Goal: Information Seeking & Learning: Check status

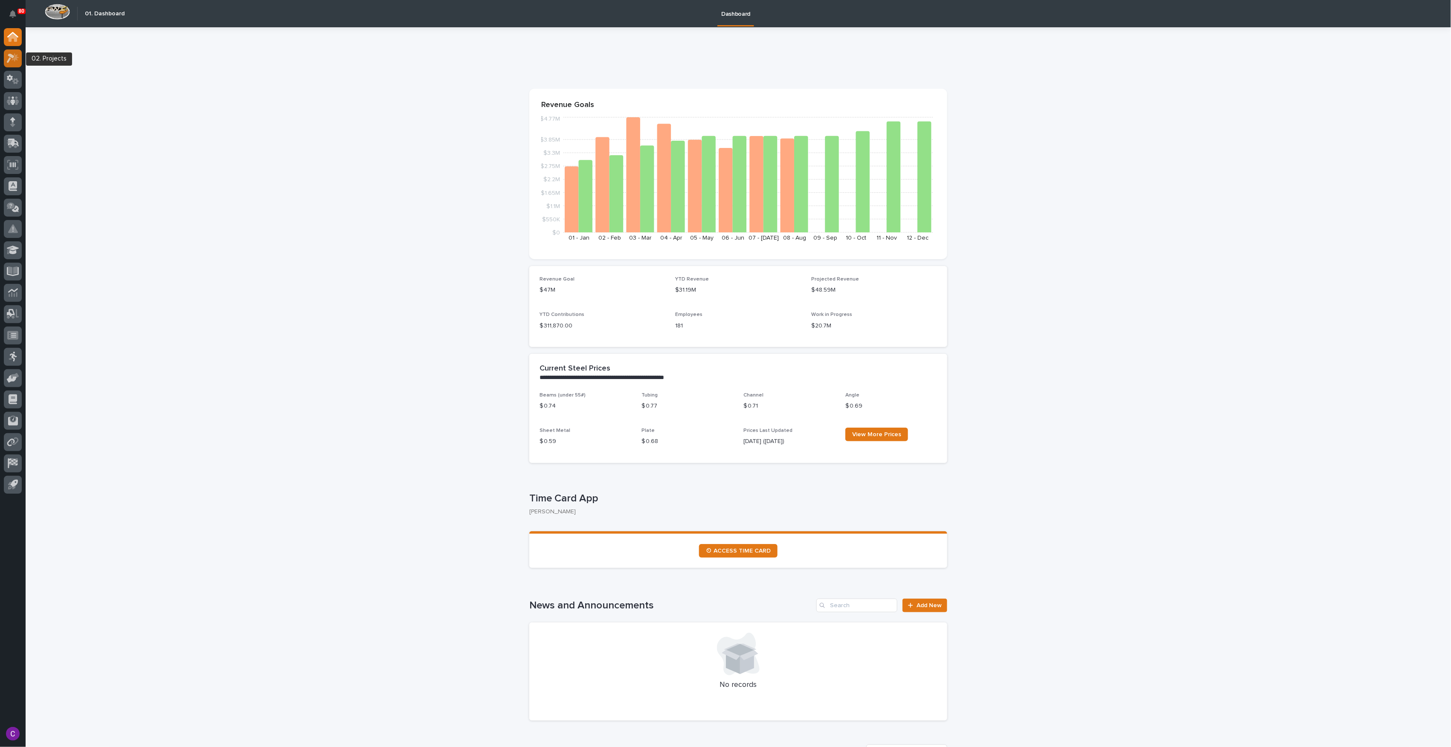
click at [13, 63] on div at bounding box center [13, 58] width 18 height 18
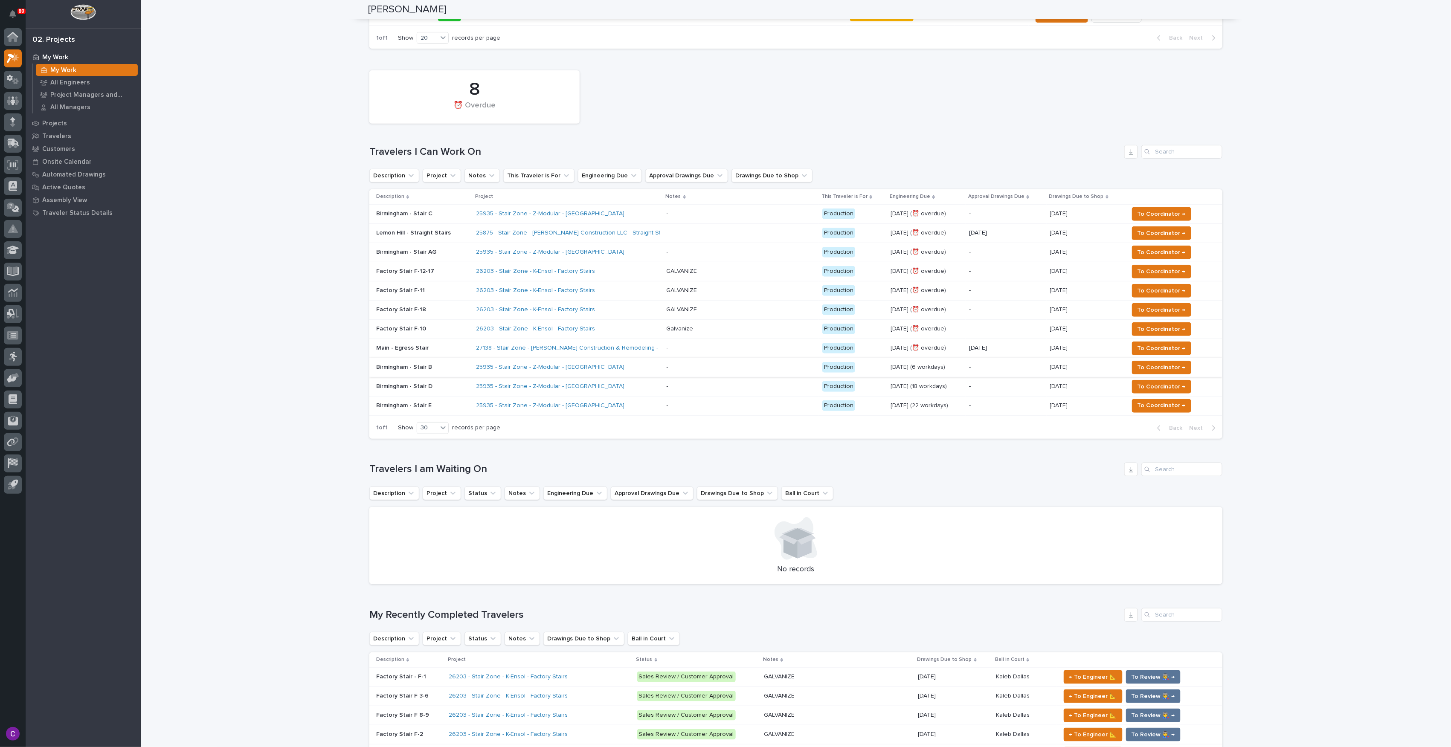
scroll to position [171, 0]
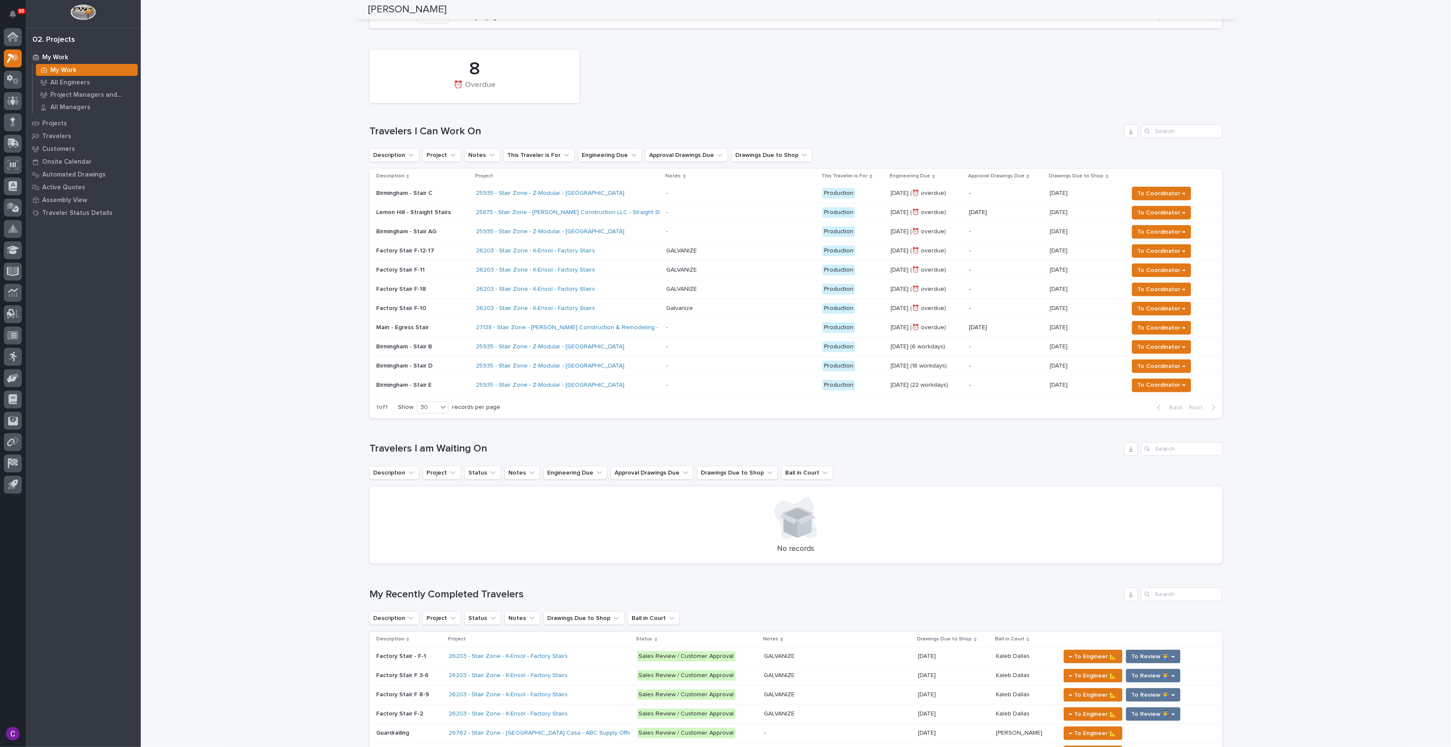
click at [664, 234] on td "- -" at bounding box center [741, 231] width 156 height 19
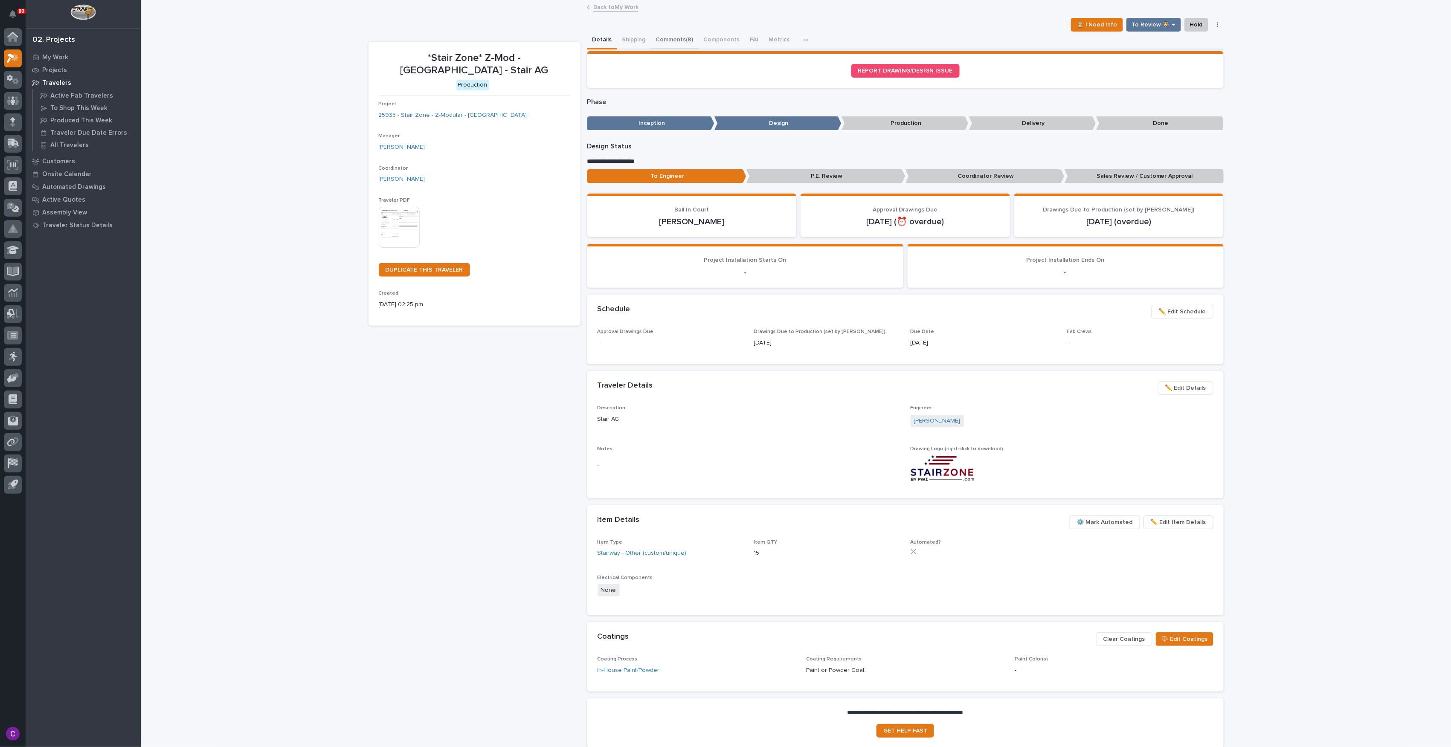
click at [666, 38] on button "Comments (8)" at bounding box center [675, 41] width 48 height 18
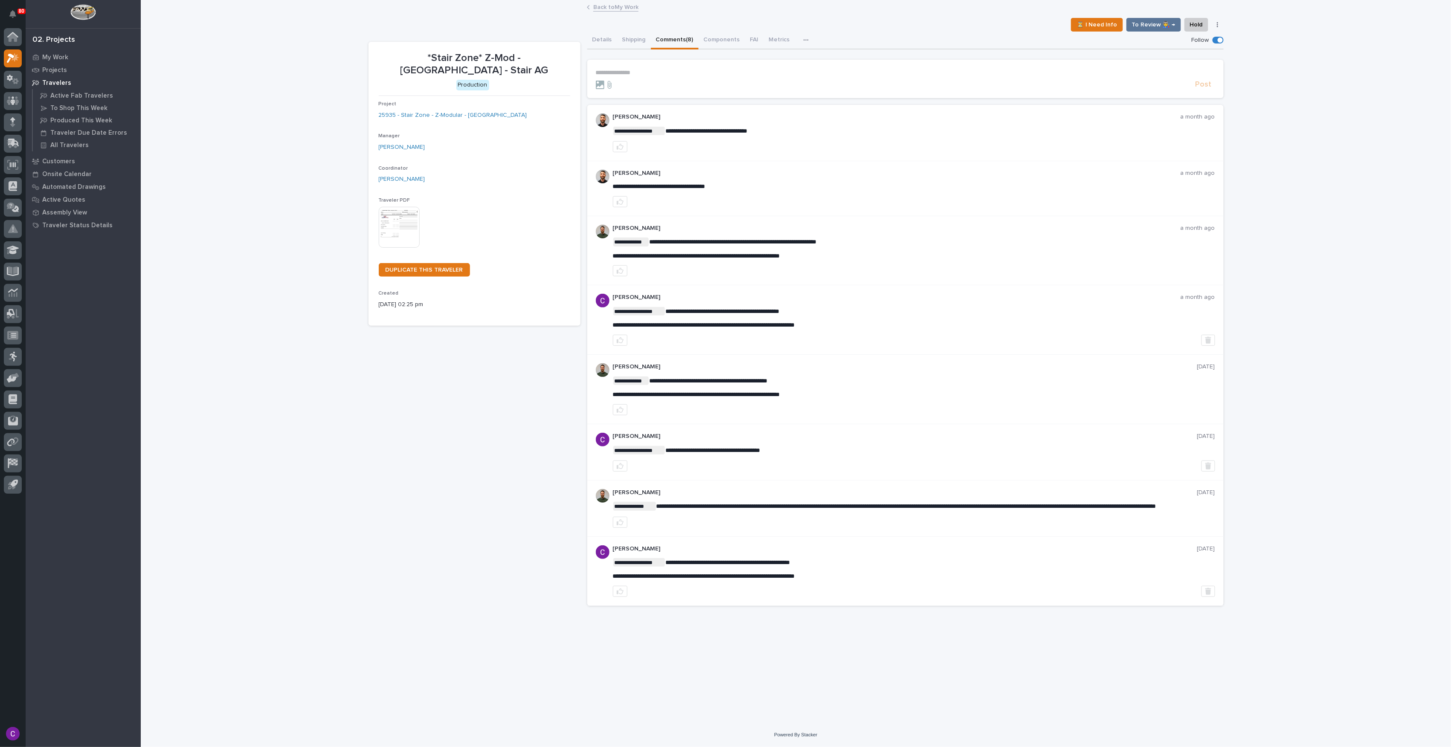
click at [466, 108] on div "Project 25935 - Stair Zone - Z-Modular - [GEOGRAPHIC_DATA]" at bounding box center [474, 113] width 191 height 25
click at [466, 111] on link "25935 - Stair Zone - Z-Modular - [GEOGRAPHIC_DATA]" at bounding box center [453, 115] width 148 height 9
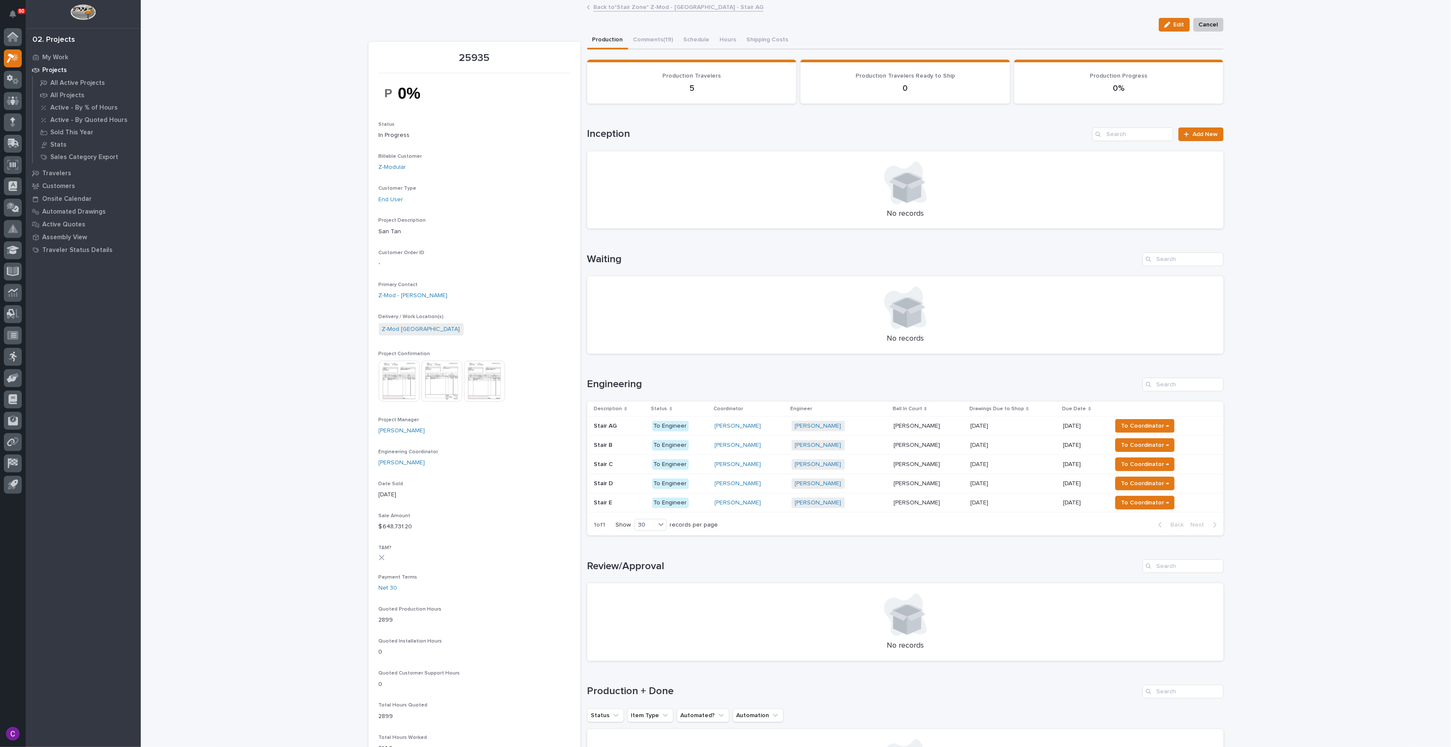
click at [643, 446] on td "Stair B Stair B" at bounding box center [617, 445] width 61 height 19
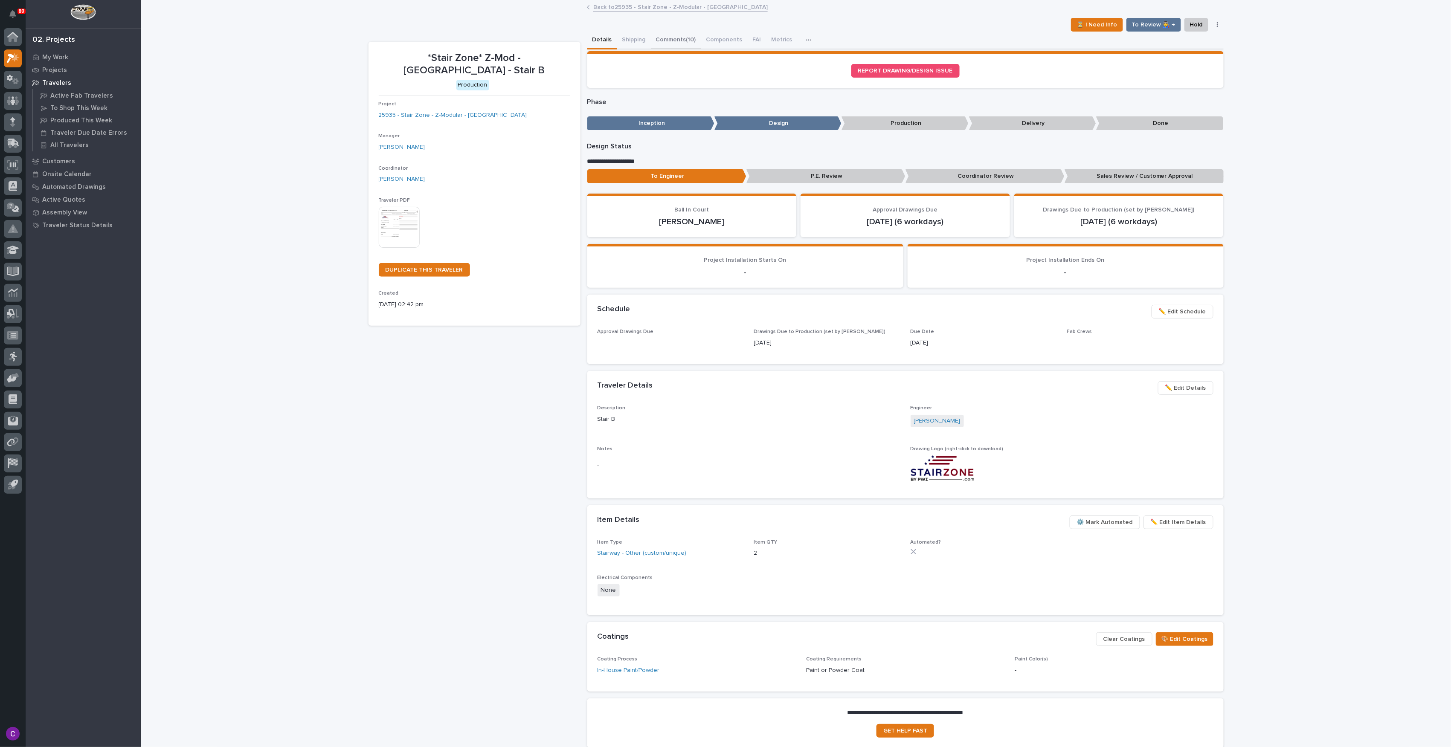
click at [667, 40] on button "Comments (10)" at bounding box center [676, 41] width 50 height 18
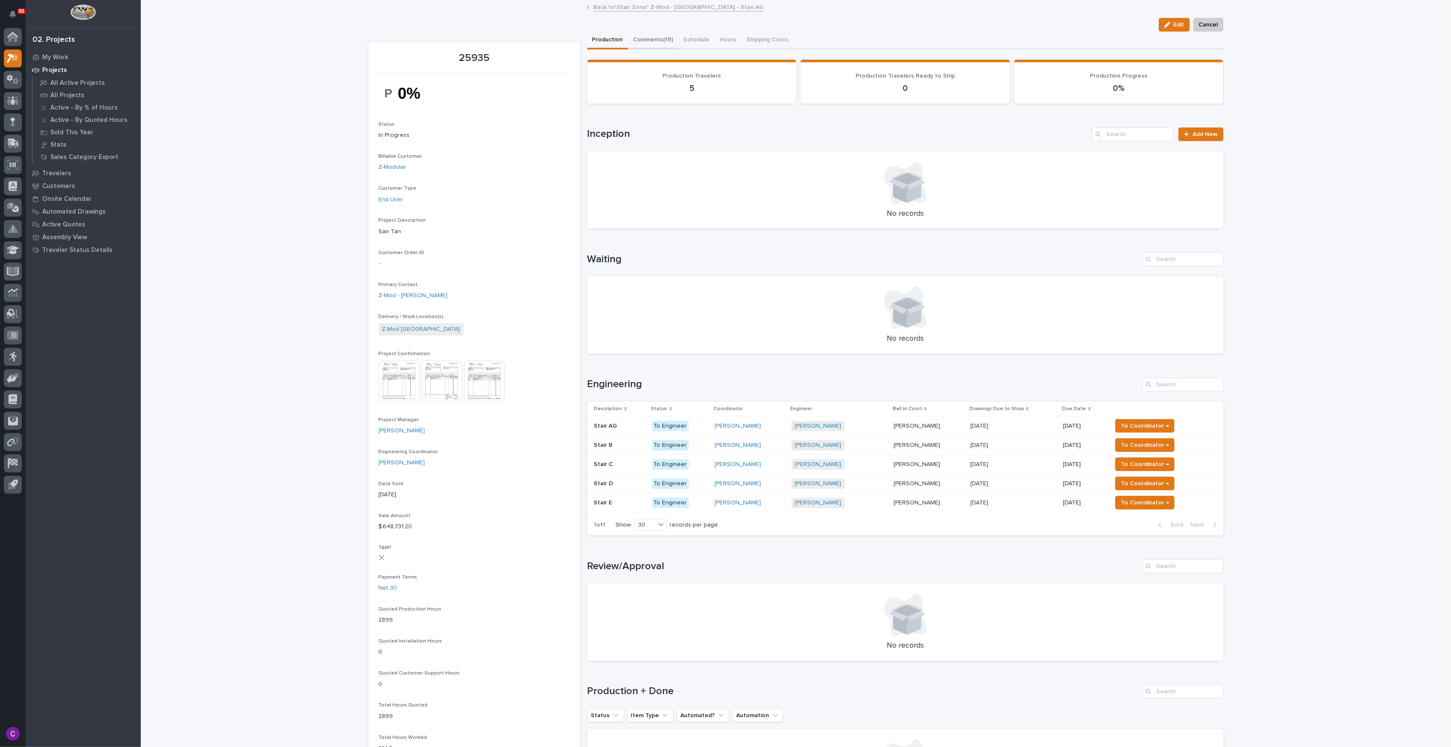
click at [658, 40] on button "Comments (19)" at bounding box center [653, 41] width 50 height 18
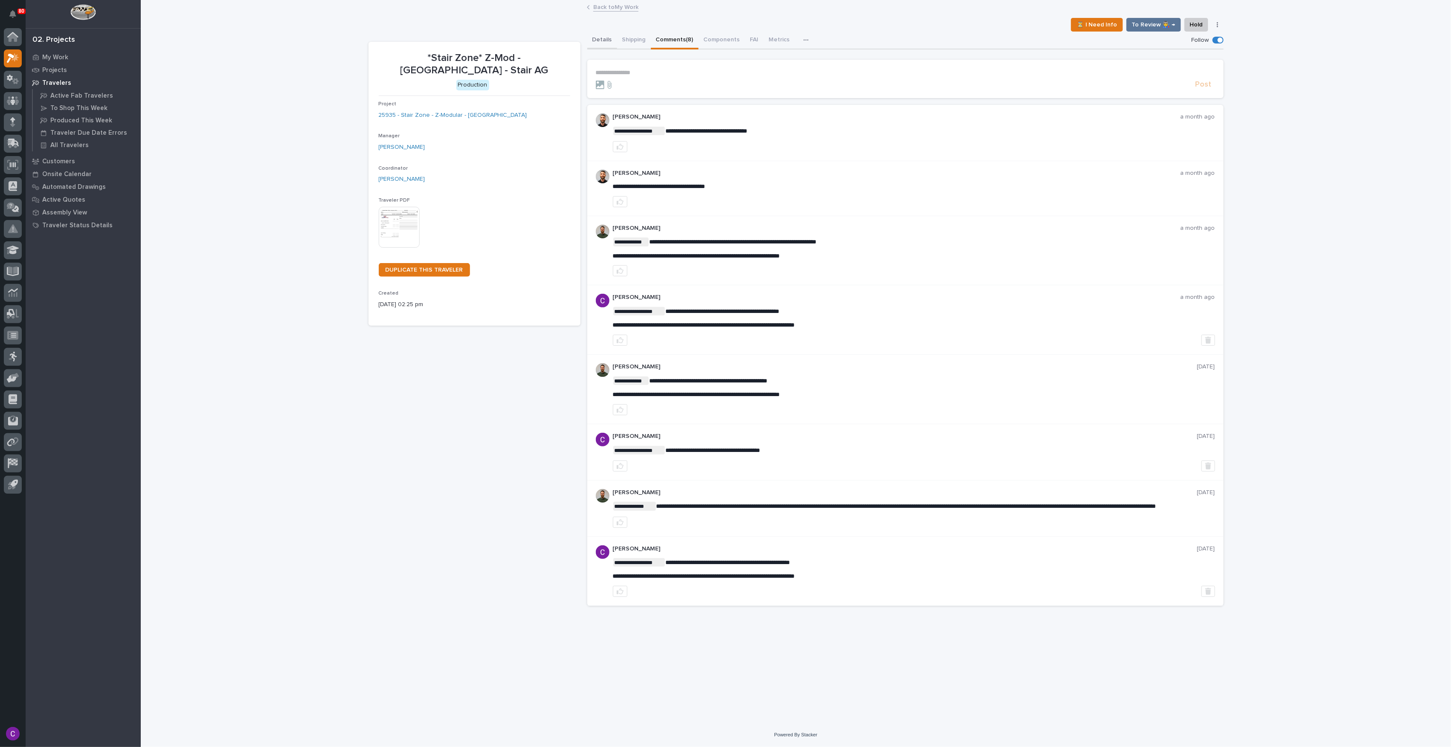
click at [604, 48] on button "Details" at bounding box center [602, 41] width 30 height 18
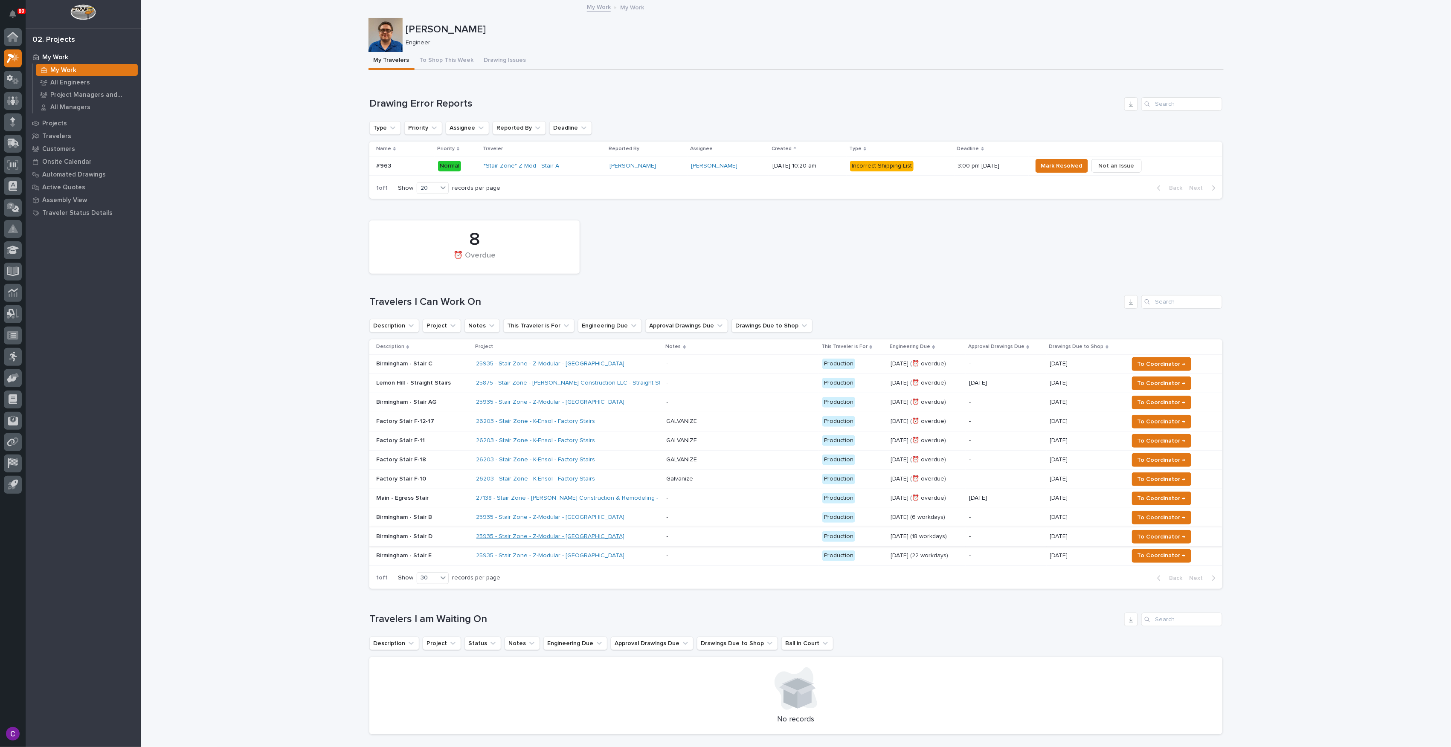
click at [562, 538] on link "25935 - Stair Zone - Z-Modular - [GEOGRAPHIC_DATA]" at bounding box center [550, 536] width 148 height 7
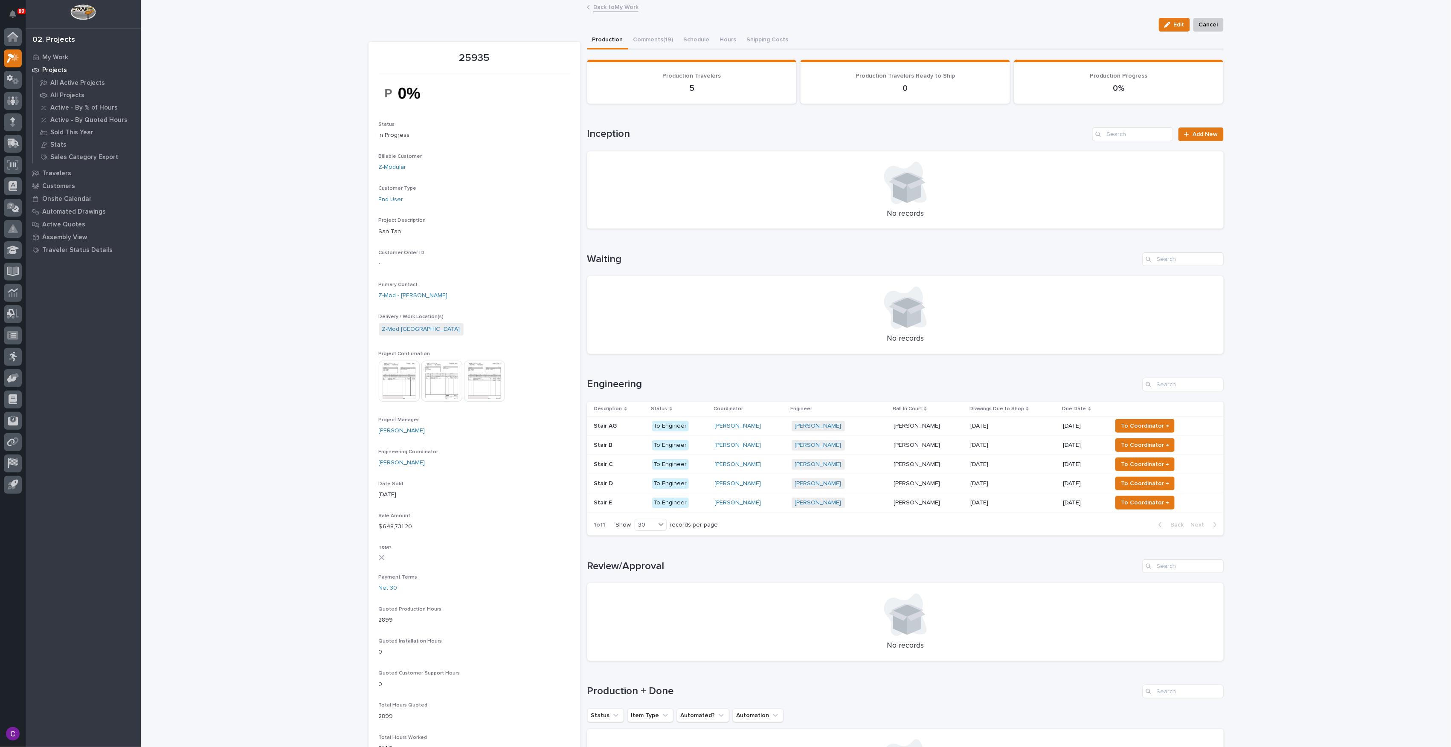
click at [636, 451] on div "Stair B Stair B" at bounding box center [619, 445] width 51 height 14
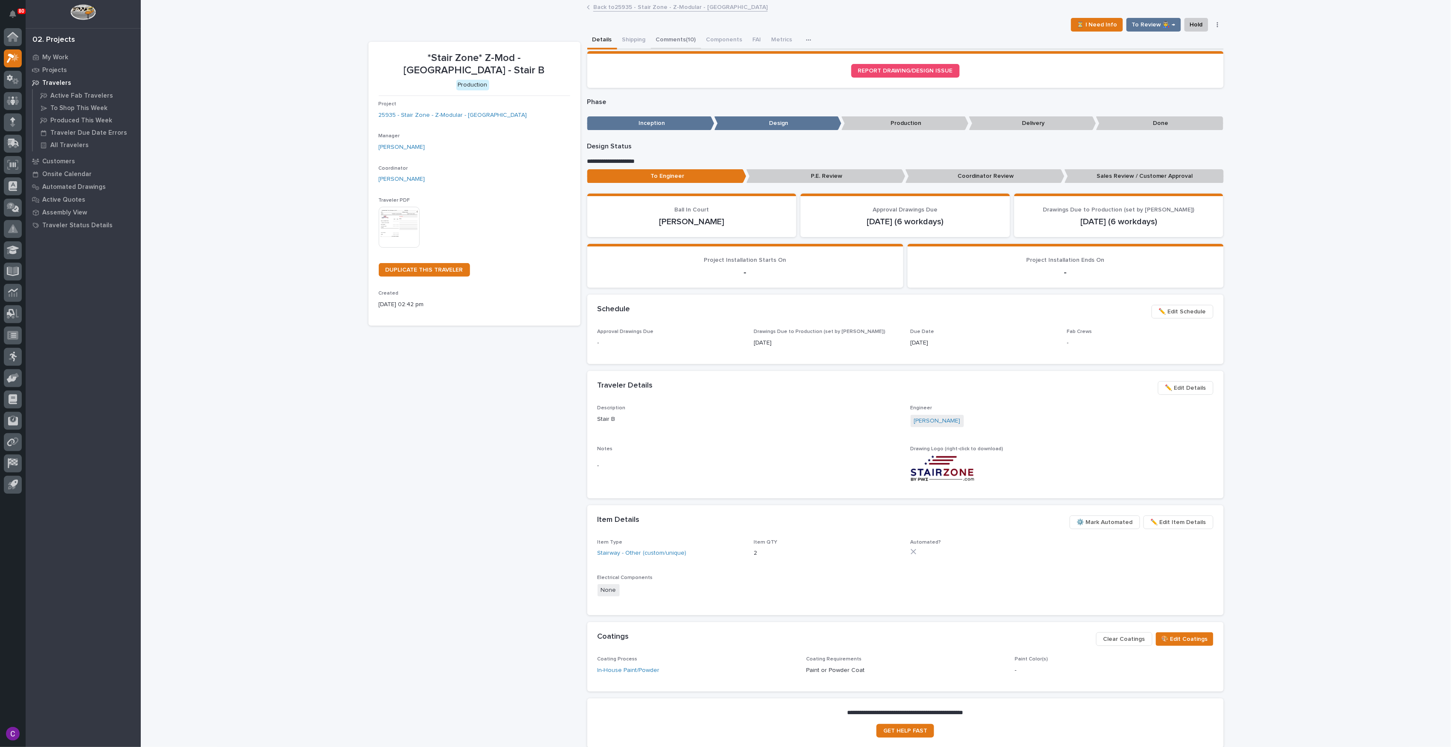
click at [657, 34] on button "Comments (10)" at bounding box center [676, 41] width 50 height 18
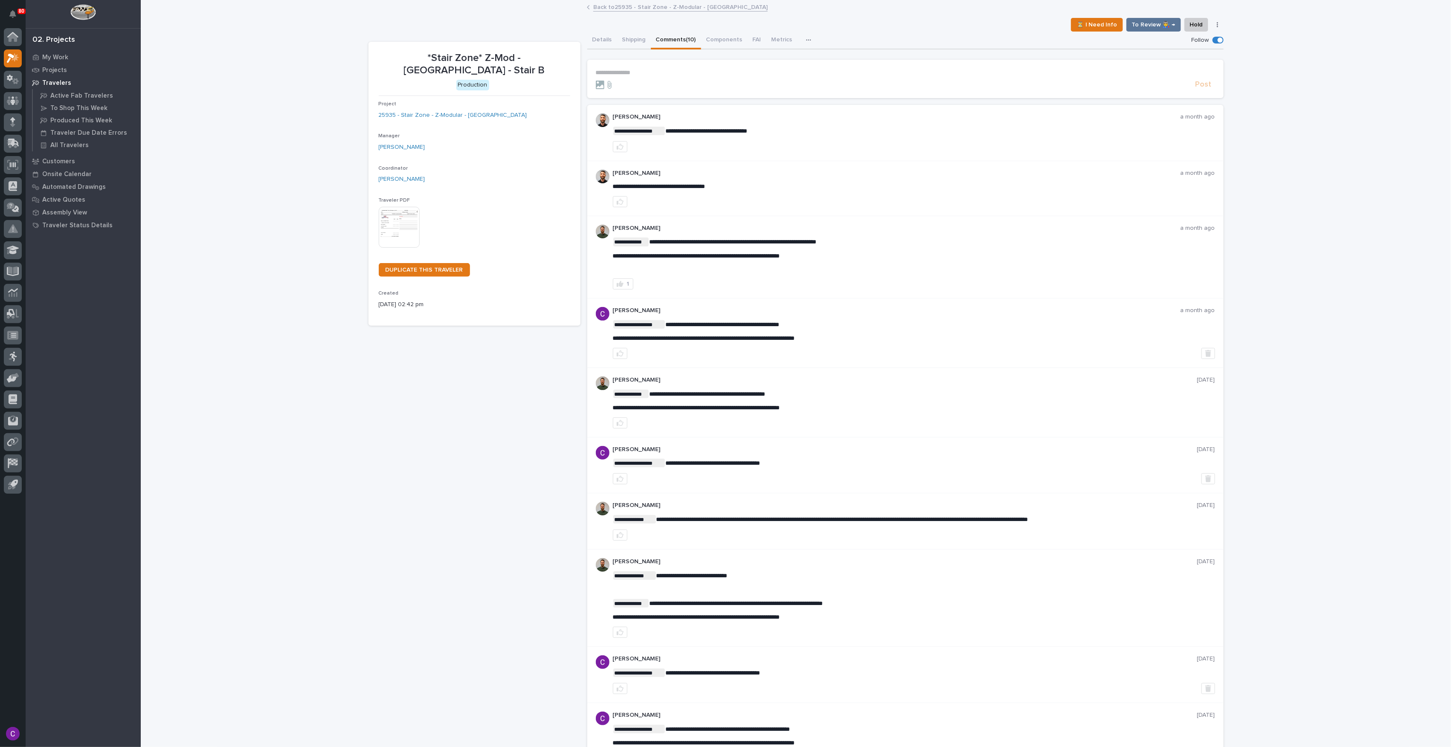
drag, startPoint x: 741, startPoint y: 93, endPoint x: 765, endPoint y: 98, distance: 24.9
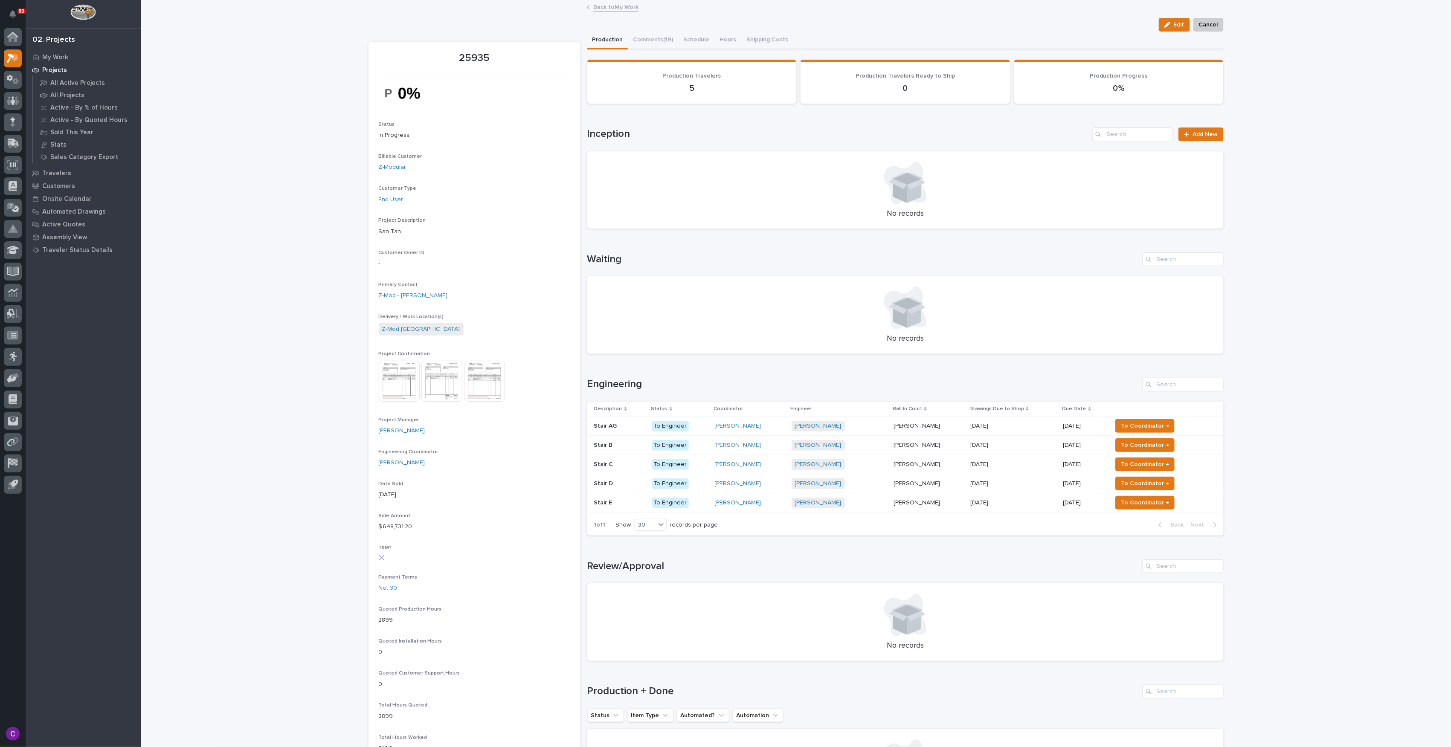
click at [635, 459] on div "Stair C Stair C" at bounding box center [619, 465] width 51 height 14
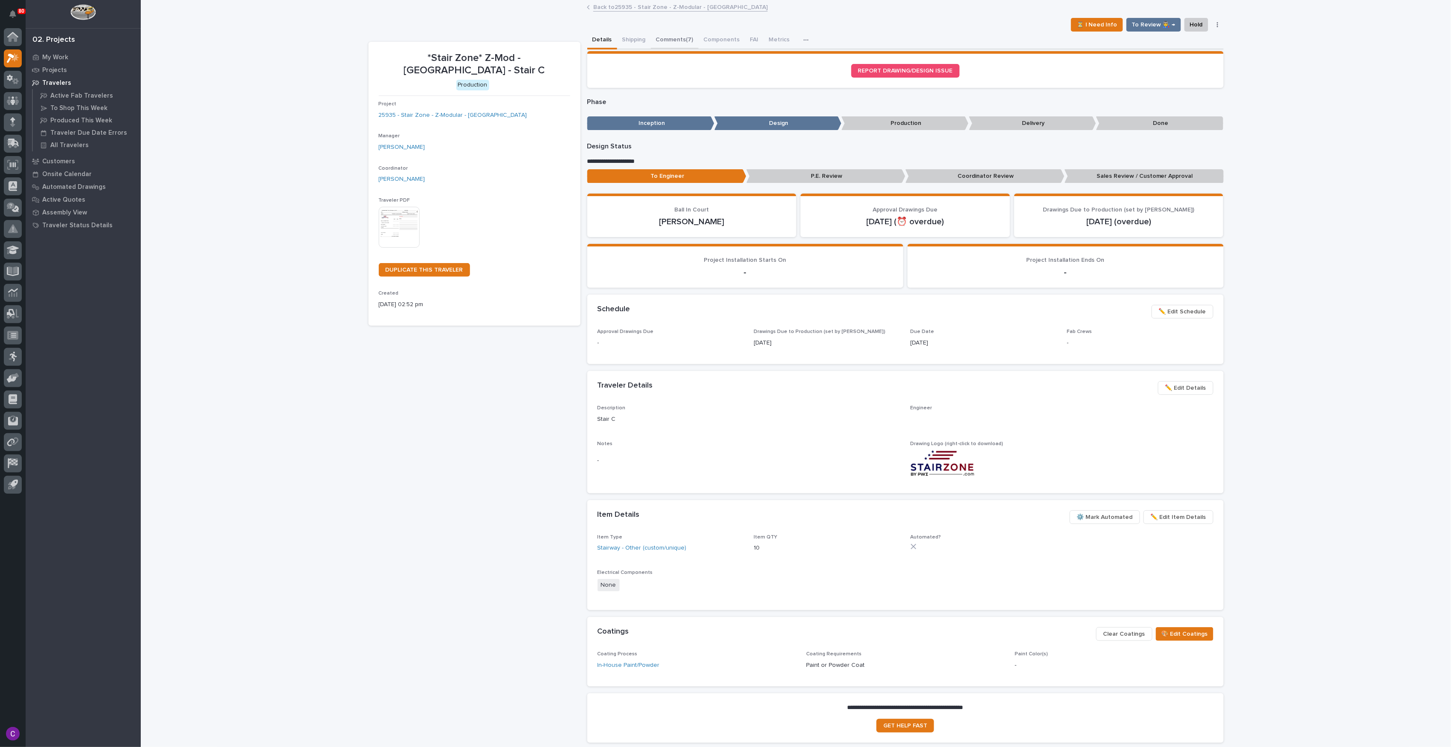
click at [664, 43] on button "Comments (7)" at bounding box center [675, 41] width 48 height 18
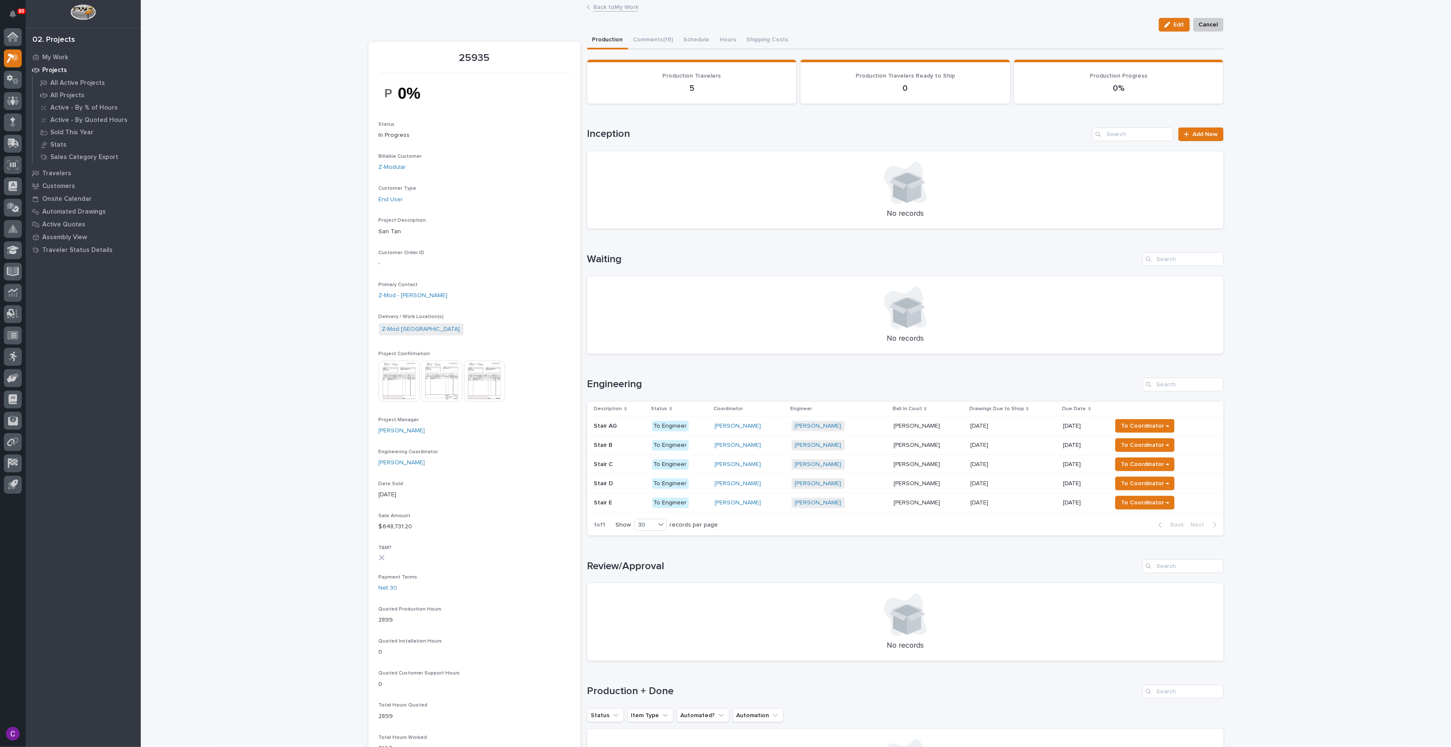
click at [610, 478] on div "Stair D Stair D" at bounding box center [619, 484] width 51 height 14
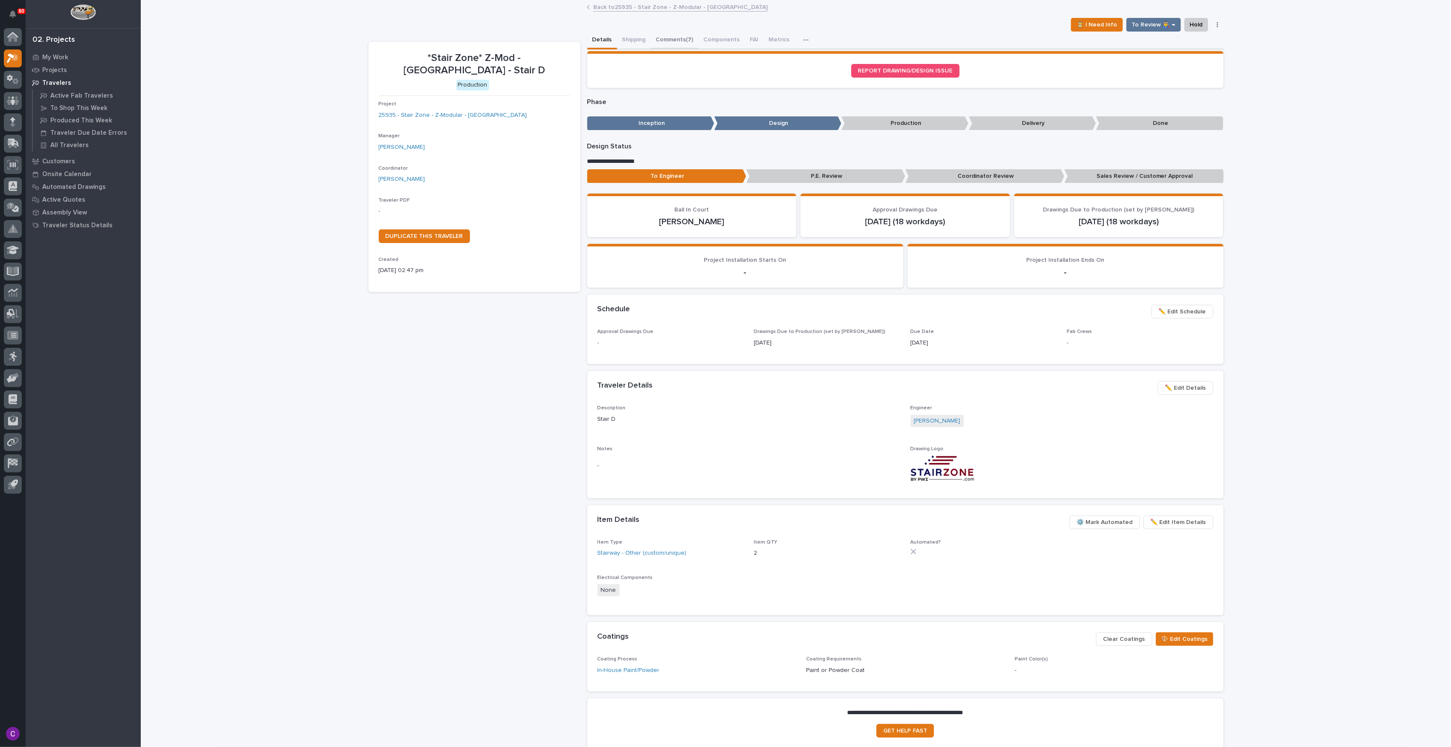
click at [683, 41] on button "Comments (7)" at bounding box center [675, 41] width 48 height 18
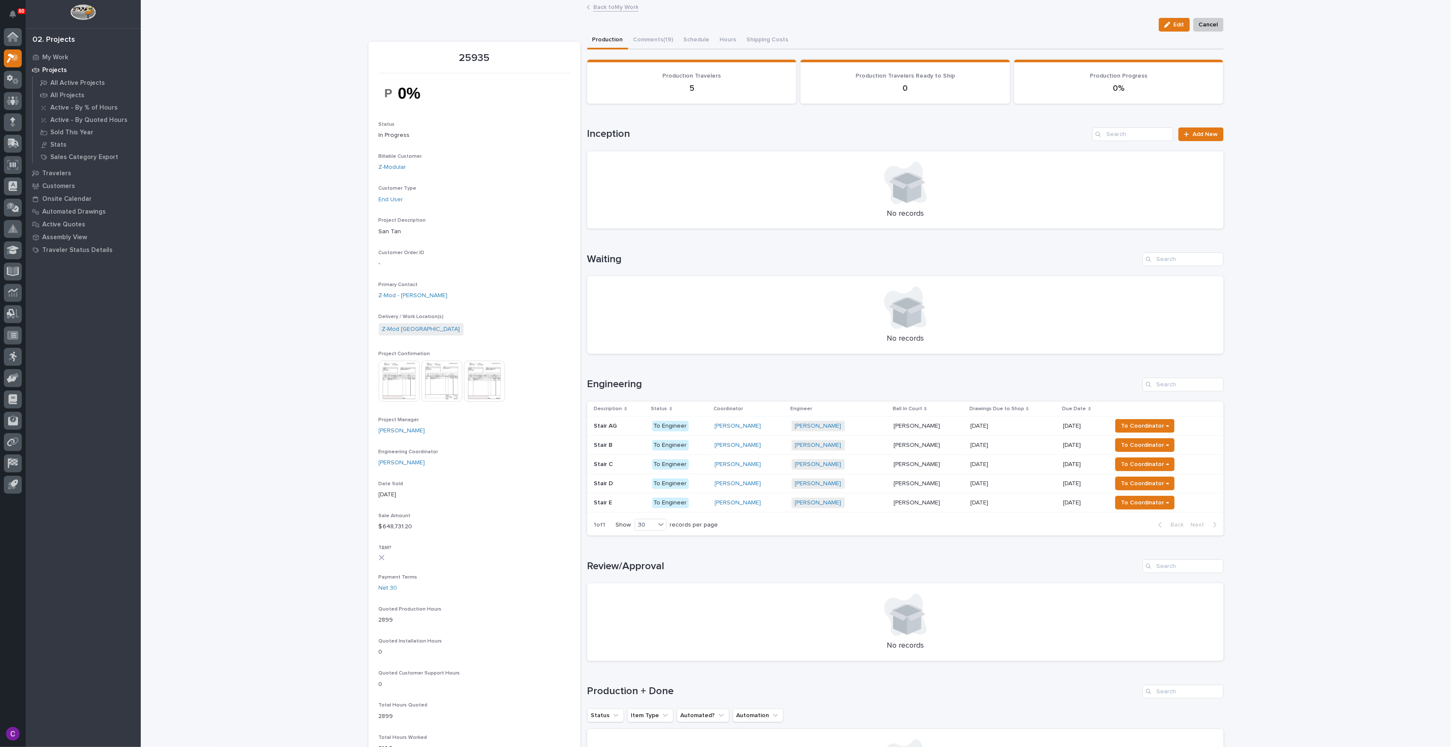
click at [606, 501] on p "Stair E" at bounding box center [604, 502] width 20 height 9
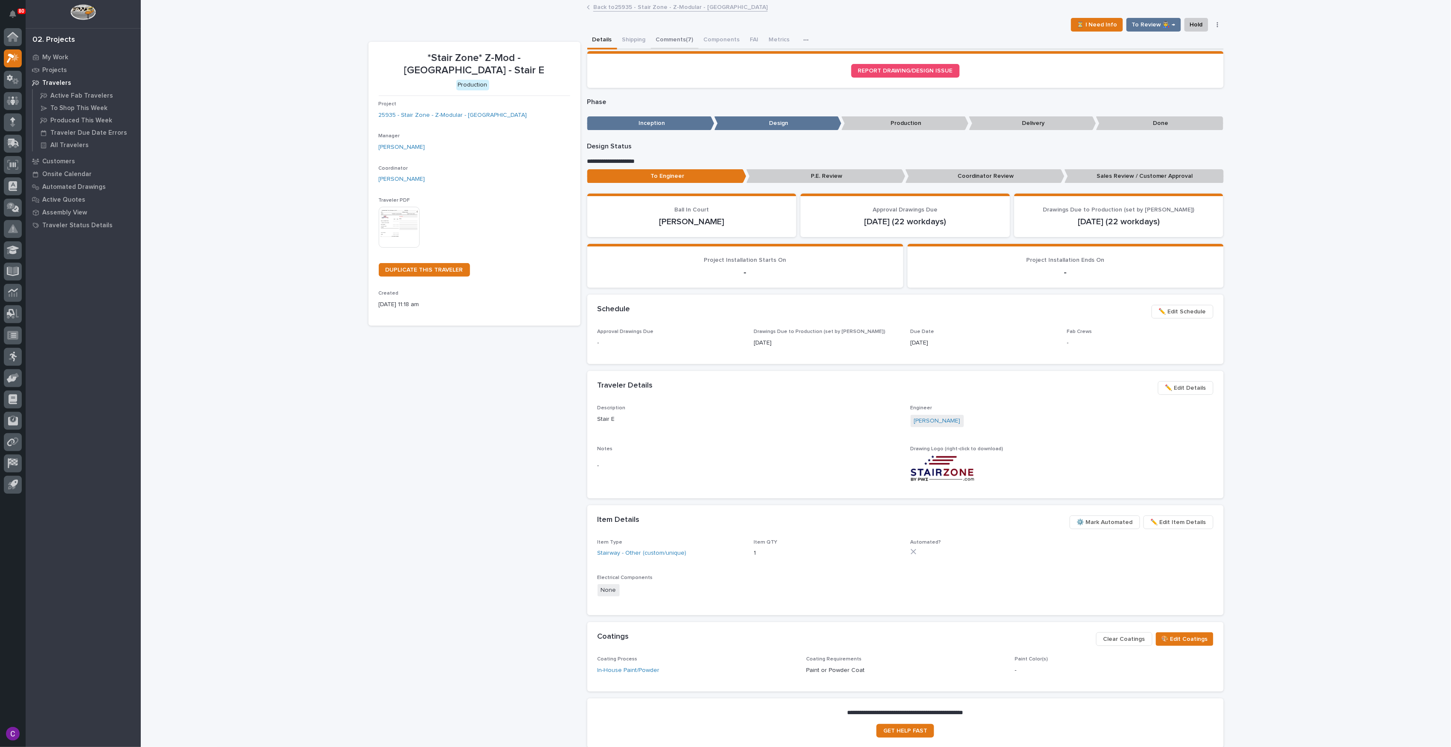
click at [677, 33] on button "Comments (7)" at bounding box center [675, 41] width 48 height 18
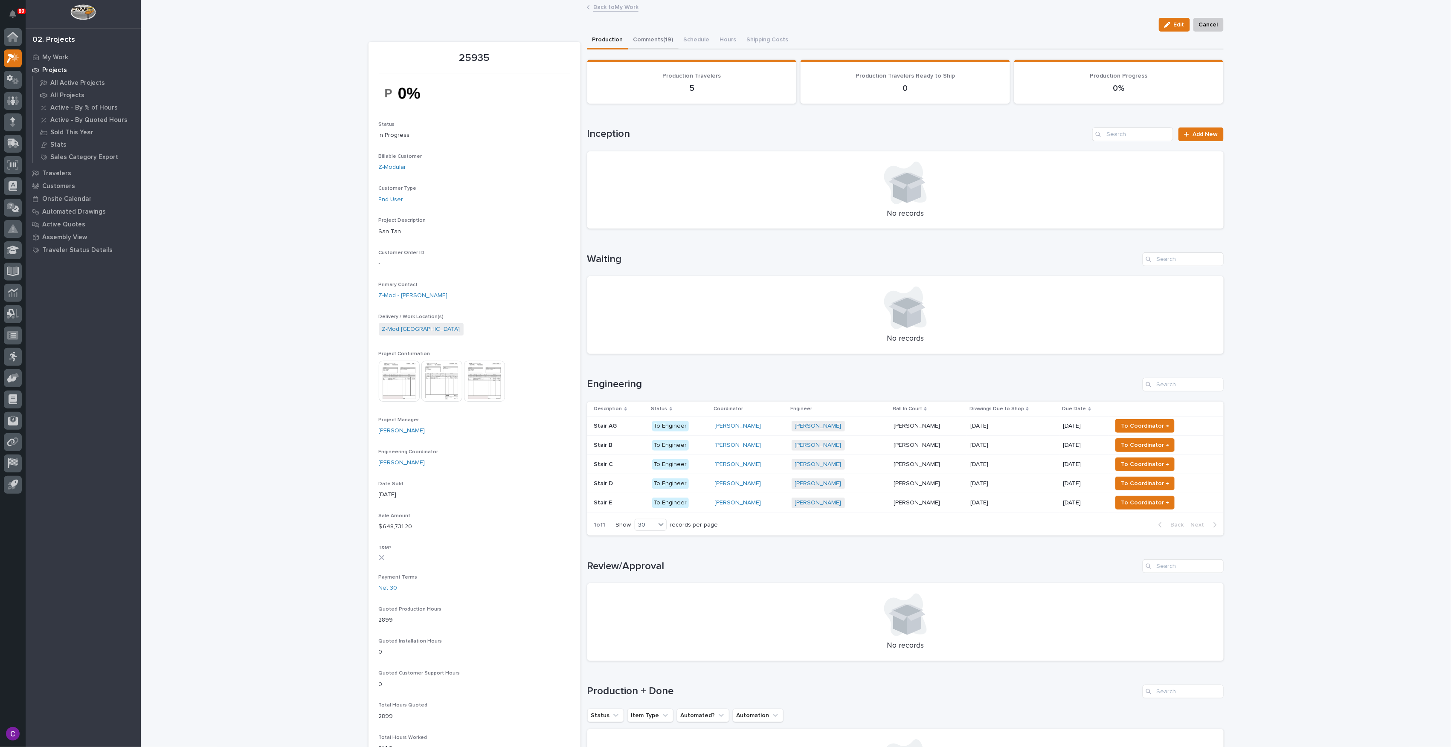
click at [654, 45] on button "Comments (19)" at bounding box center [653, 41] width 50 height 18
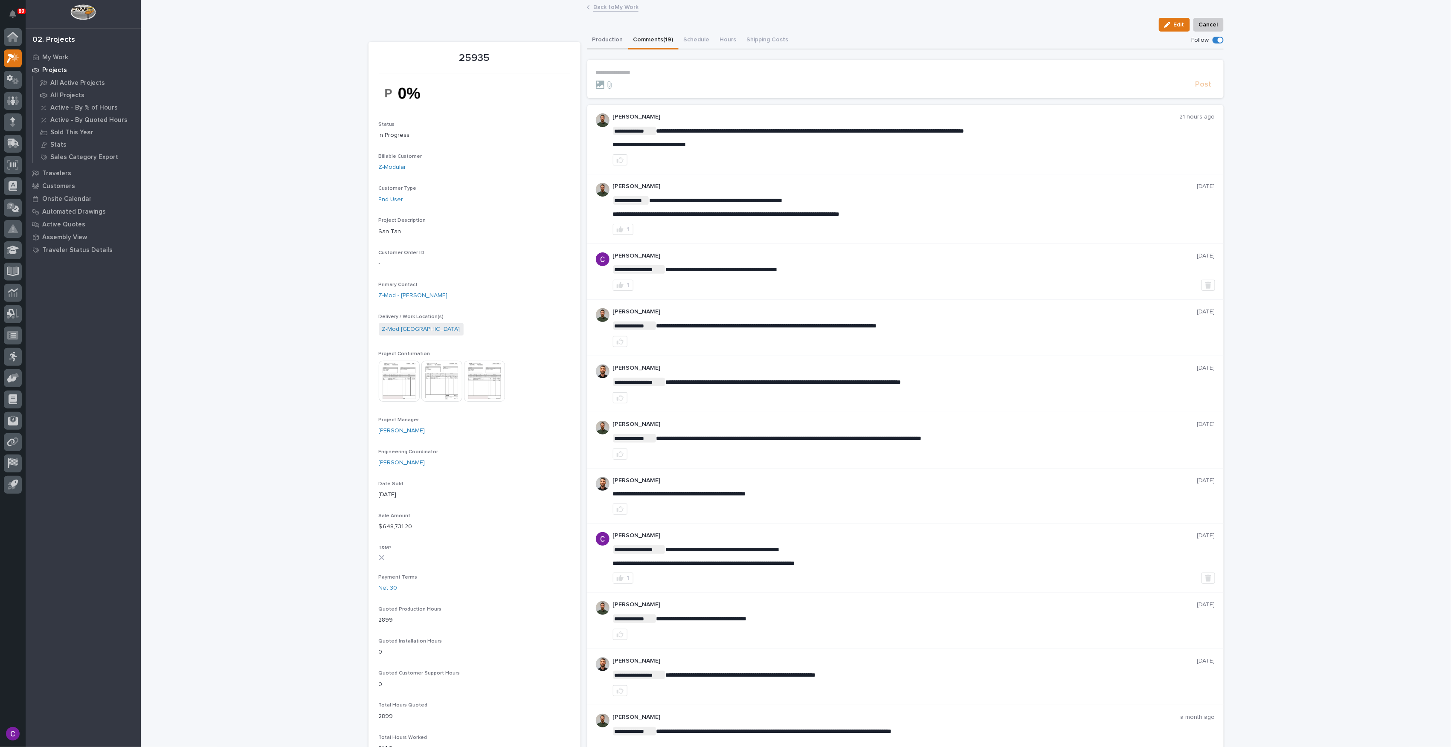
click at [597, 43] on button "Production" at bounding box center [607, 41] width 41 height 18
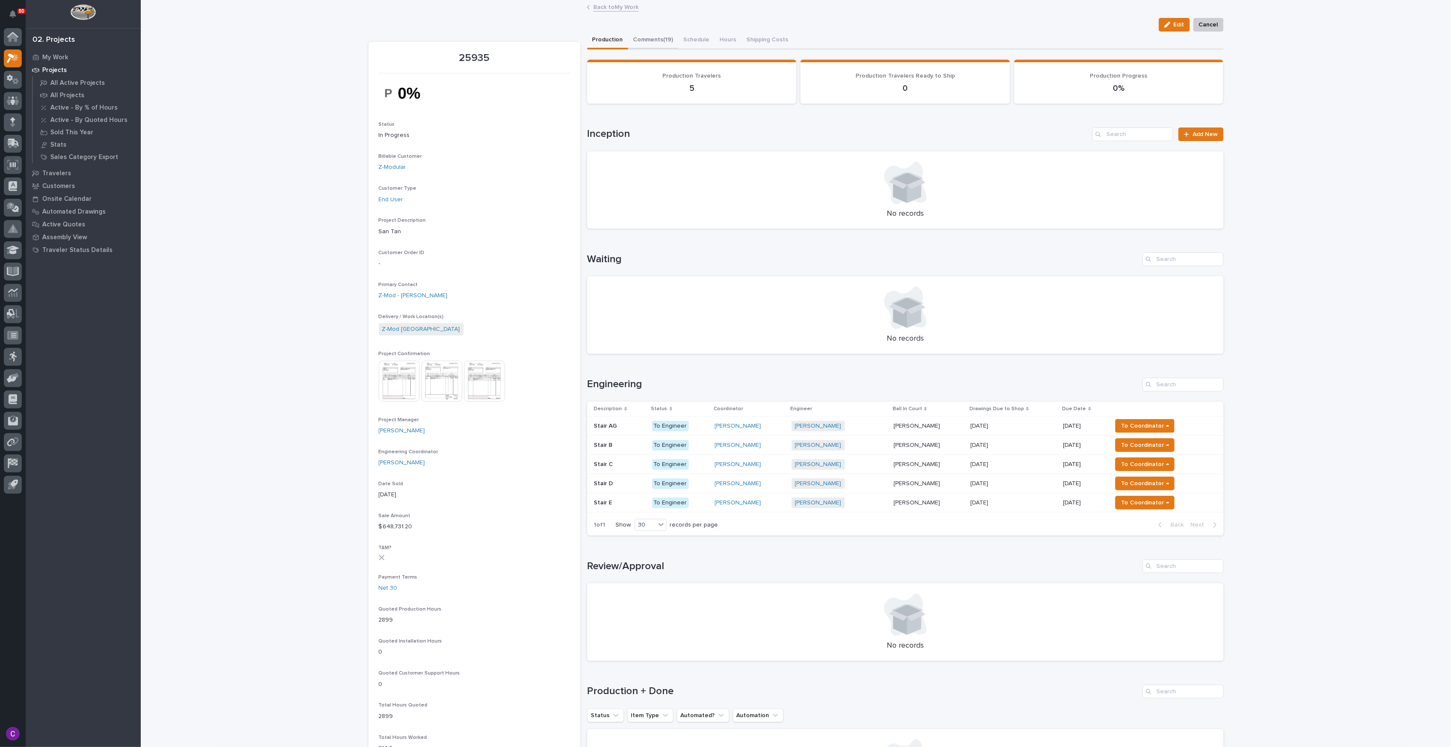
drag, startPoint x: 654, startPoint y: 38, endPoint x: 640, endPoint y: 43, distance: 14.7
click at [654, 38] on button "Comments (19)" at bounding box center [653, 41] width 50 height 18
